Goal: Check status: Check status

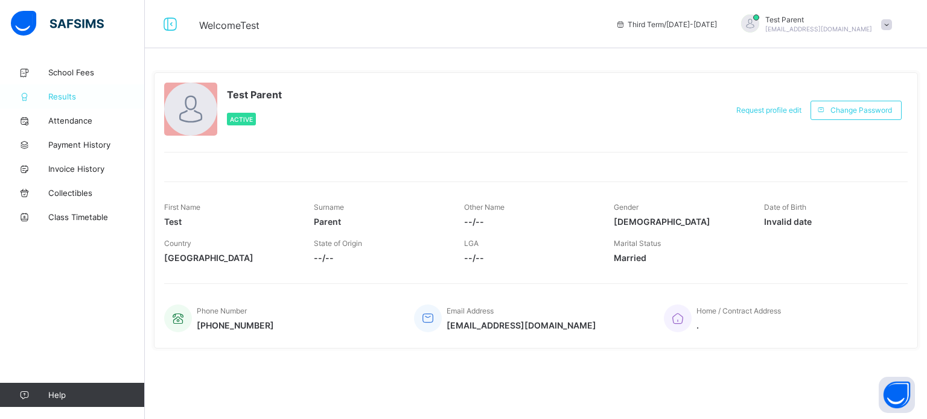
click at [61, 98] on span "Results" at bounding box center [96, 97] width 97 height 10
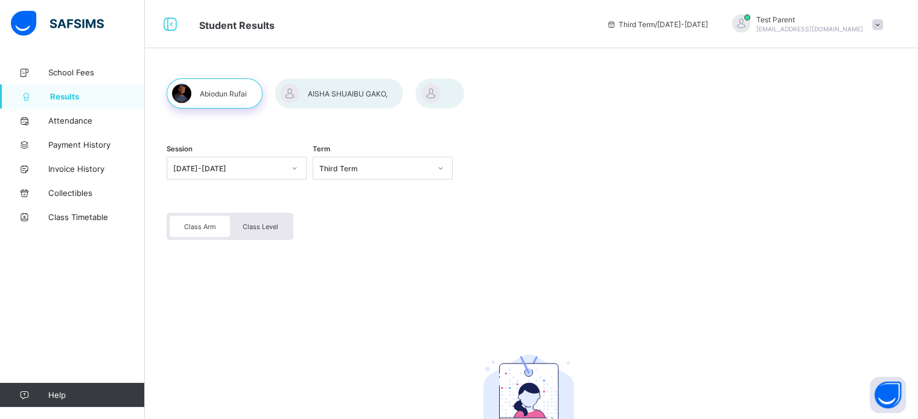
click at [342, 91] on div at bounding box center [339, 93] width 129 height 30
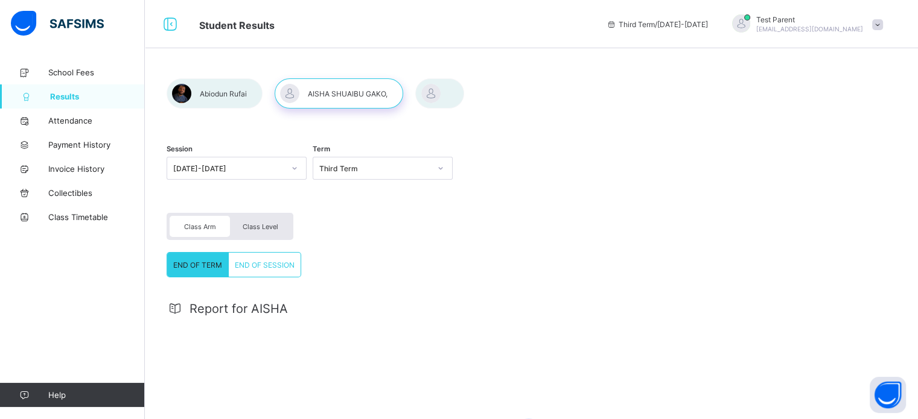
click at [205, 267] on span "END OF TERM" at bounding box center [197, 265] width 49 height 9
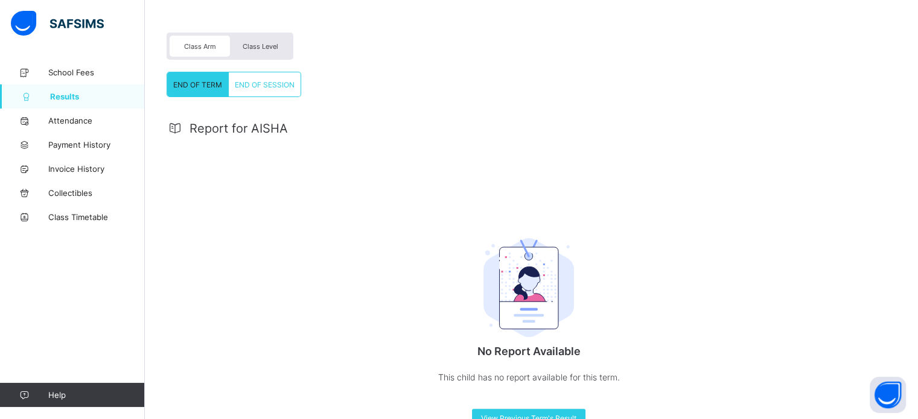
scroll to position [153, 0]
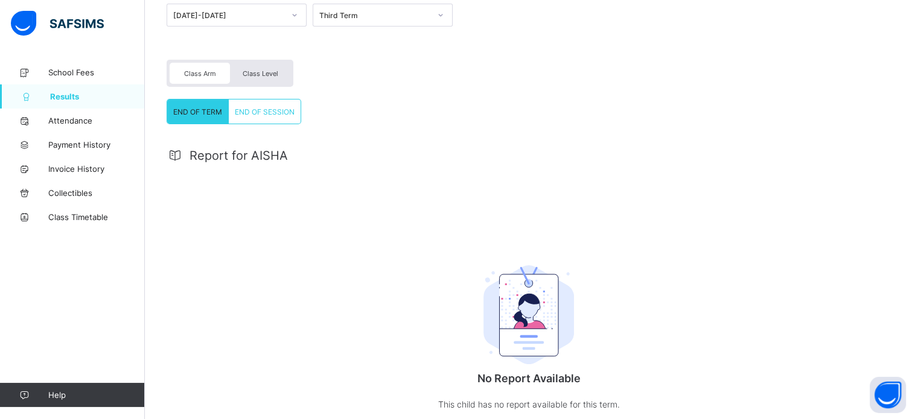
click at [263, 114] on span "END OF SESSION" at bounding box center [265, 111] width 60 height 9
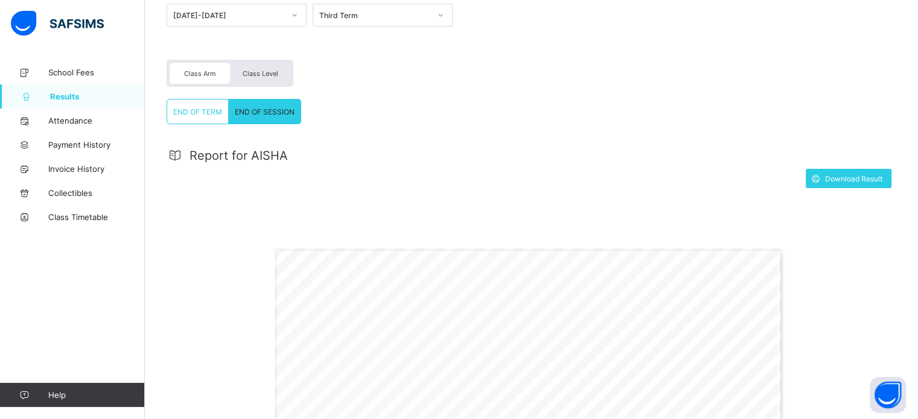
click at [191, 107] on span "END OF TERM" at bounding box center [197, 111] width 49 height 9
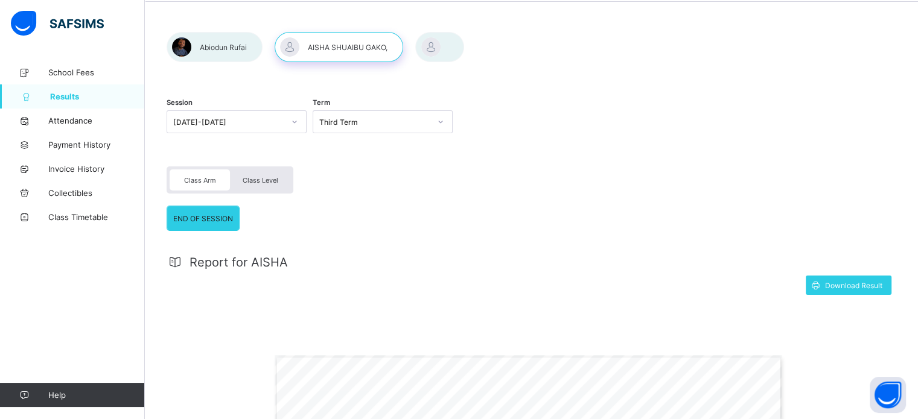
scroll to position [45, 0]
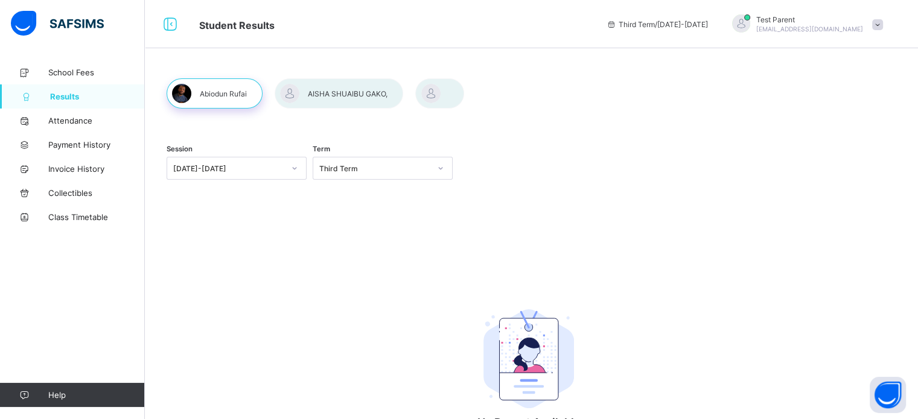
click at [359, 89] on div at bounding box center [339, 93] width 129 height 30
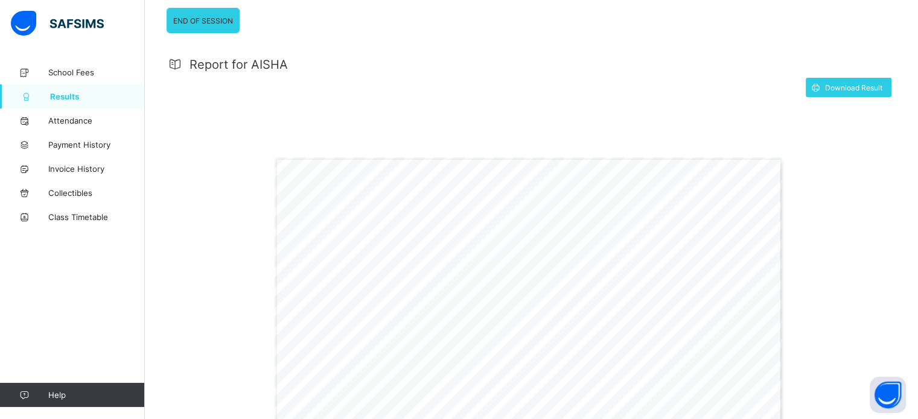
scroll to position [139, 0]
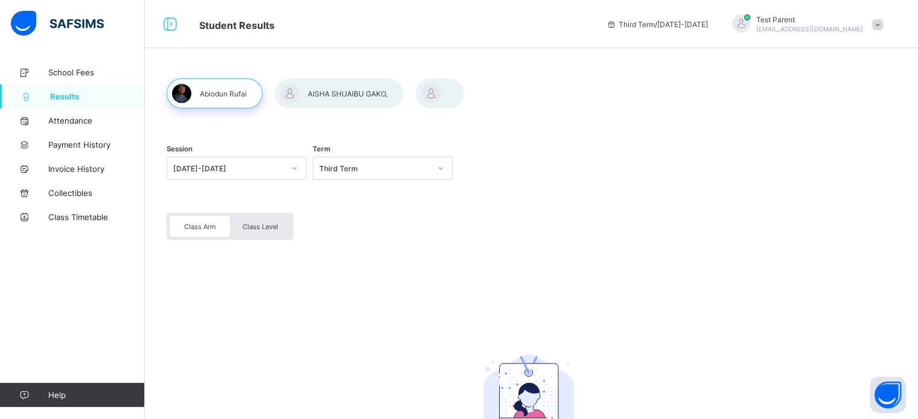
click at [324, 89] on div at bounding box center [339, 93] width 129 height 30
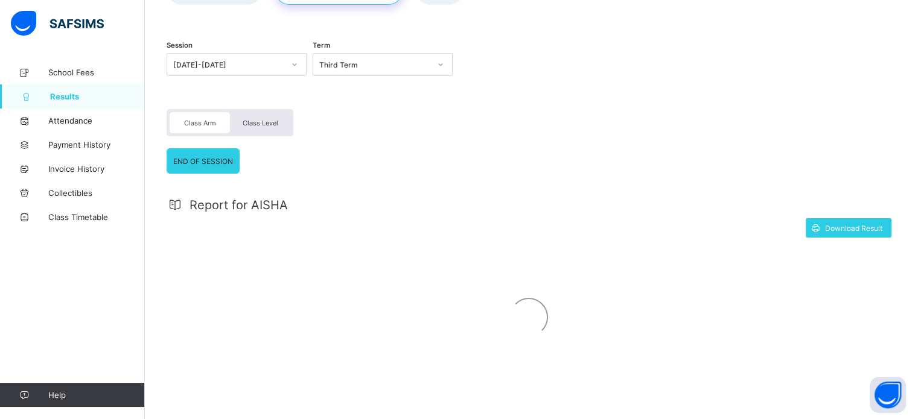
scroll to position [105, 0]
click at [186, 123] on span "Class Arm" at bounding box center [200, 122] width 32 height 8
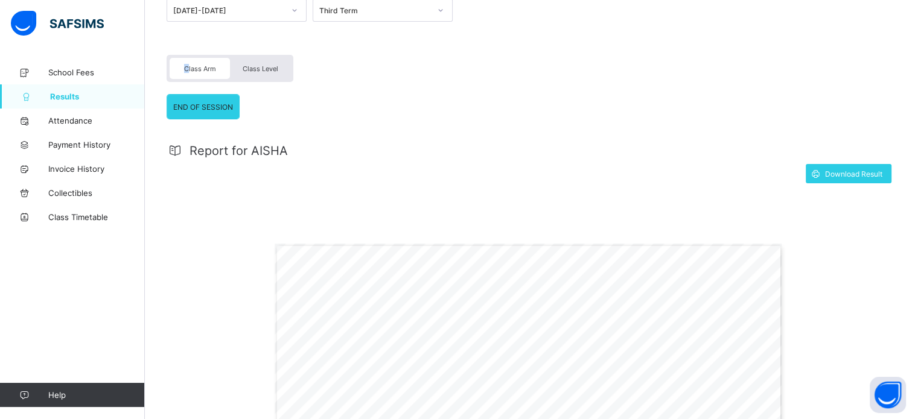
scroll to position [45, 0]
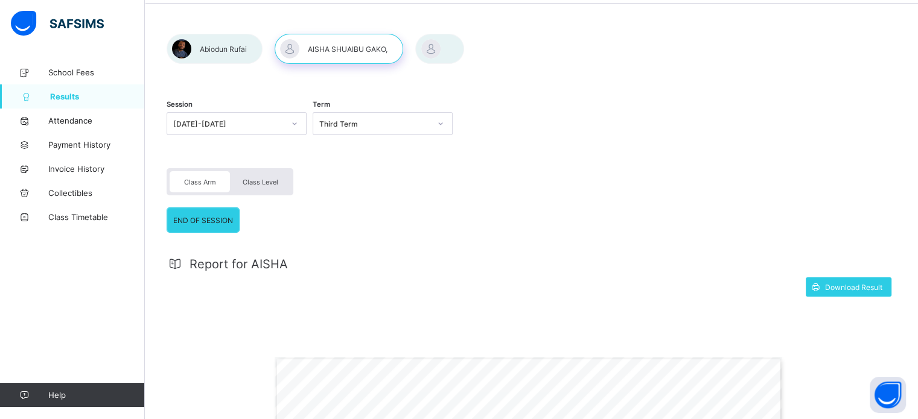
click at [261, 179] on span "Class Level" at bounding box center [261, 182] width 36 height 8
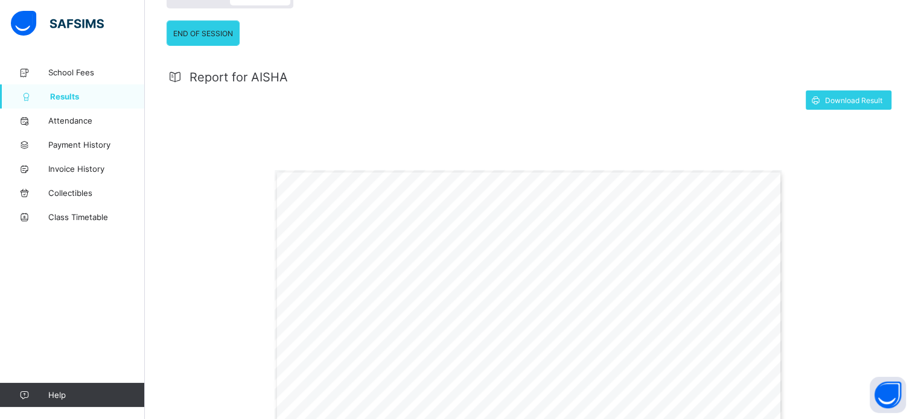
scroll to position [302, 0]
